Goal: Share content

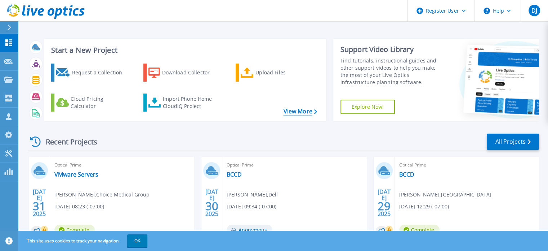
click at [305, 114] on link "View More" at bounding box center [300, 111] width 34 height 7
click at [501, 144] on link "All Projects" at bounding box center [513, 141] width 52 height 16
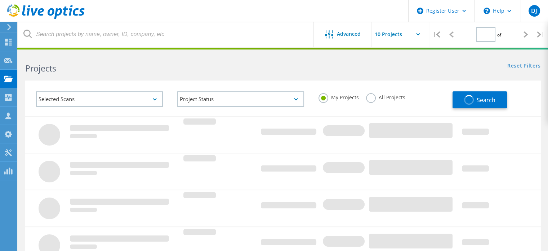
type input "1"
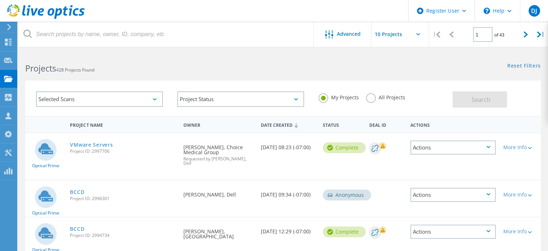
click at [372, 96] on label "All Projects" at bounding box center [385, 96] width 39 height 7
click at [0, 0] on input "All Projects" at bounding box center [0, 0] width 0 height 0
click at [464, 98] on button "Search" at bounding box center [480, 99] width 54 height 16
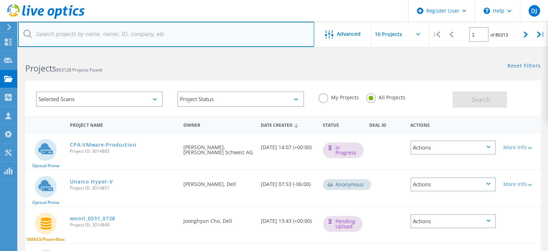
drag, startPoint x: 69, startPoint y: 37, endPoint x: 62, endPoint y: 39, distance: 7.7
click at [62, 39] on input "text" at bounding box center [166, 34] width 296 height 25
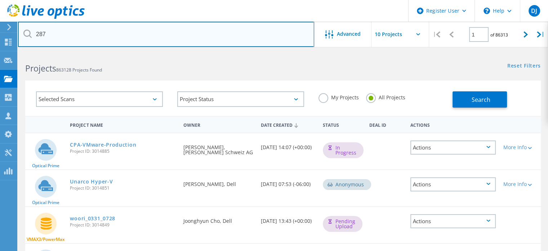
click at [196, 31] on input "287" at bounding box center [166, 34] width 296 height 25
type input "2978878"
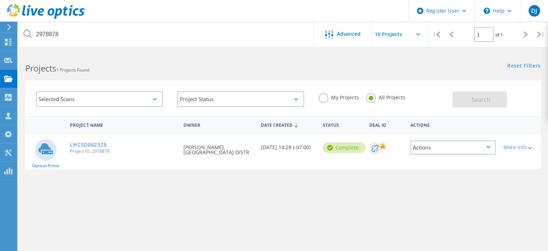
click at [491, 148] on div "Actions" at bounding box center [454, 147] width 86 height 14
click at [429, 151] on div "Share" at bounding box center [453, 152] width 84 height 11
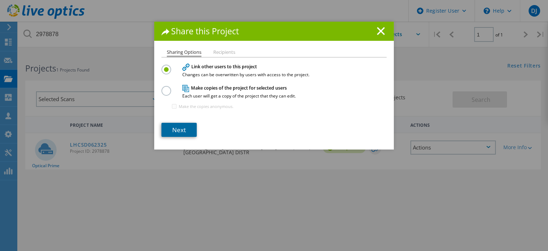
click at [172, 126] on link "Next" at bounding box center [178, 130] width 35 height 14
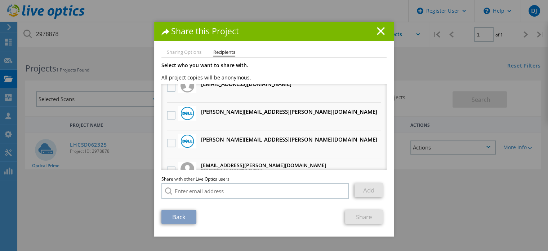
scroll to position [14, 0]
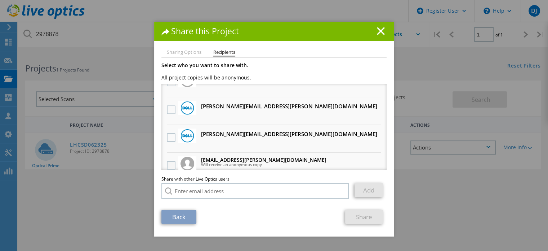
click at [170, 161] on label at bounding box center [172, 165] width 10 height 9
click at [0, 0] on input "checkbox" at bounding box center [0, 0] width 0 height 0
click at [367, 213] on link "Share" at bounding box center [364, 216] width 38 height 14
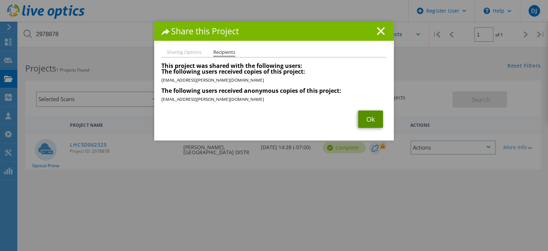
click at [364, 116] on link "Ok" at bounding box center [370, 118] width 25 height 17
